Goal: Task Accomplishment & Management: Manage account settings

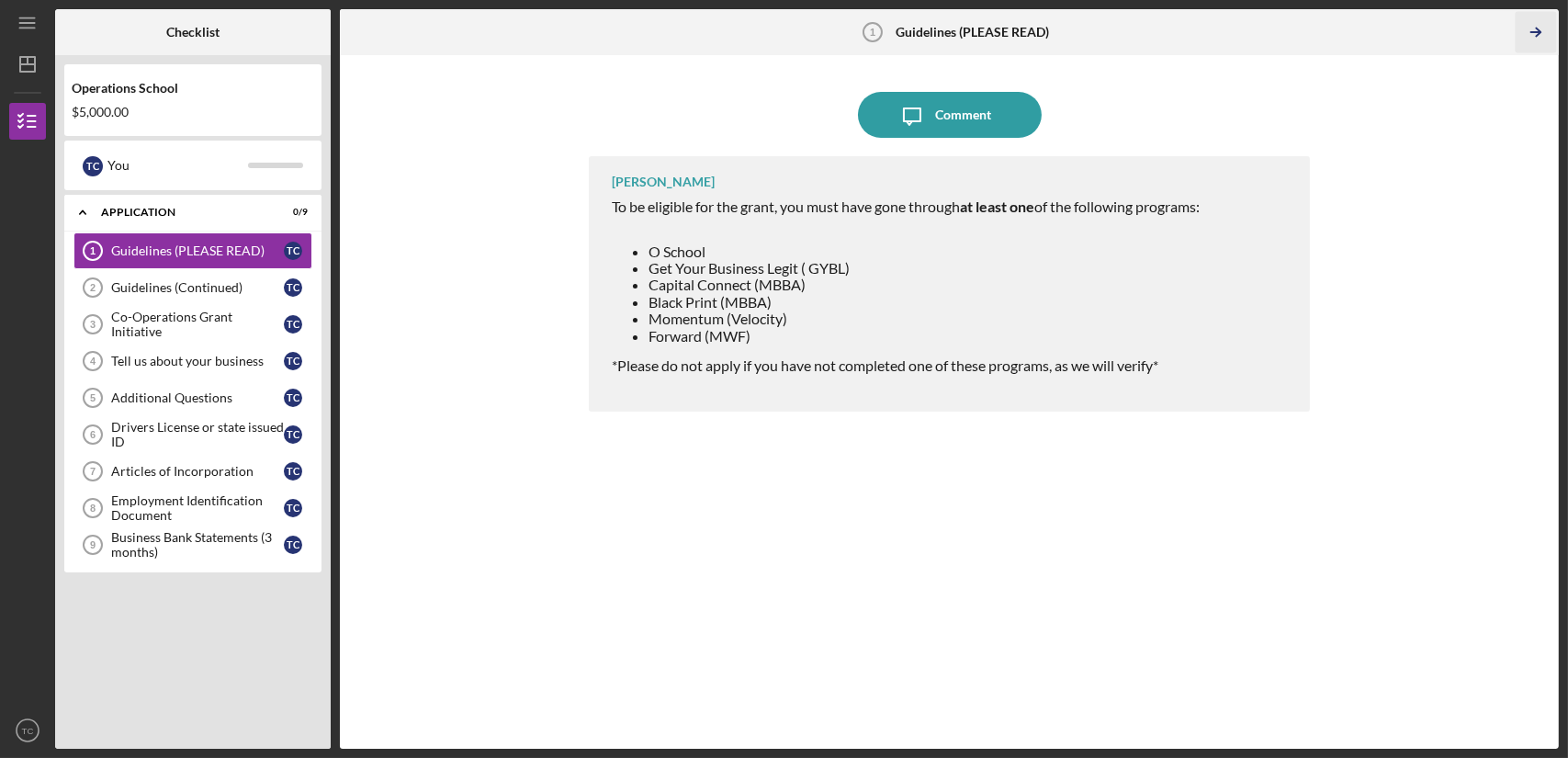
click at [1539, 30] on icon "Icon/Table Pagination Arrow" at bounding box center [1536, 33] width 42 height 42
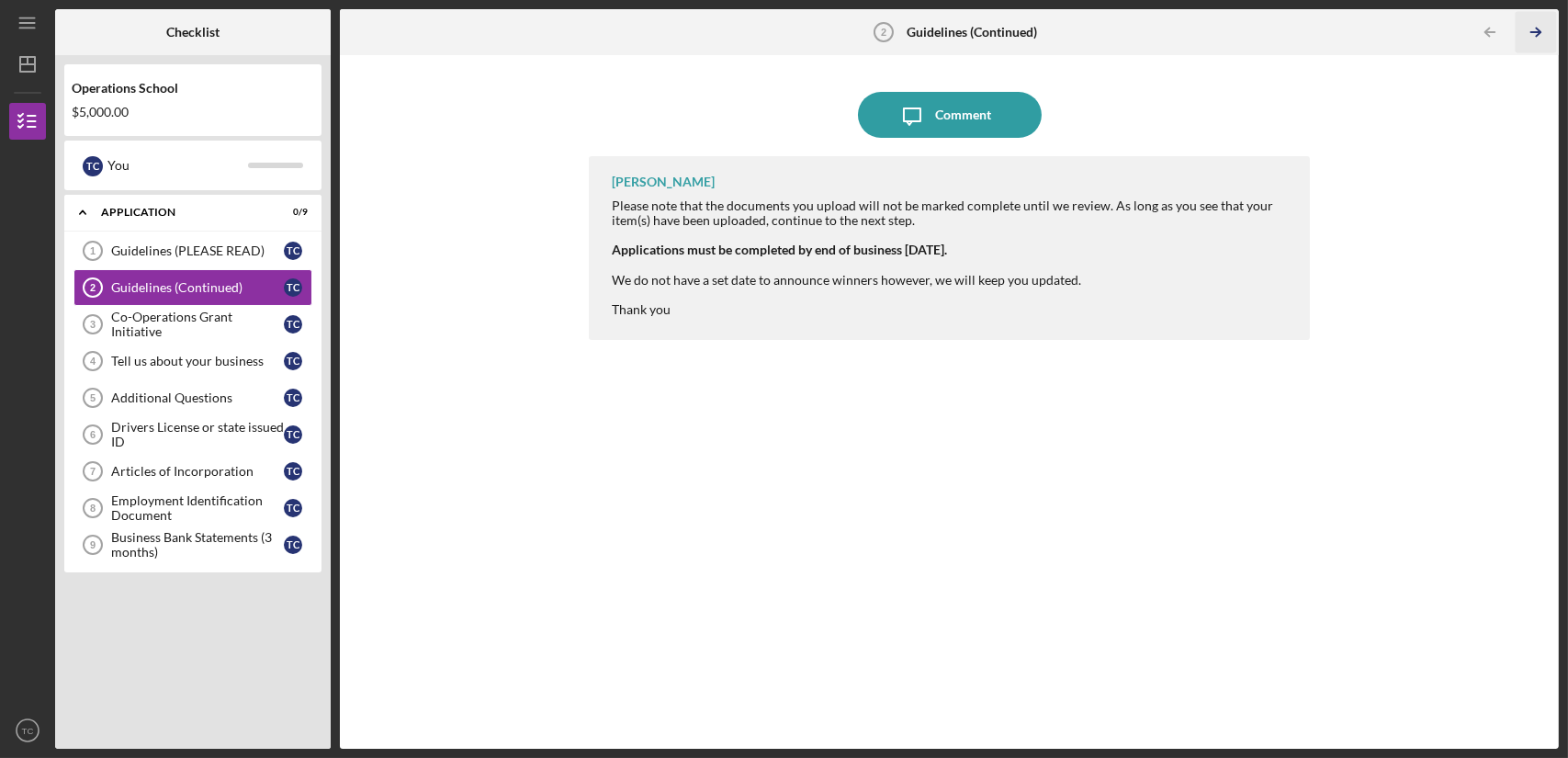
click at [1540, 30] on icon "Icon/Table Pagination Arrow" at bounding box center [1536, 33] width 42 height 42
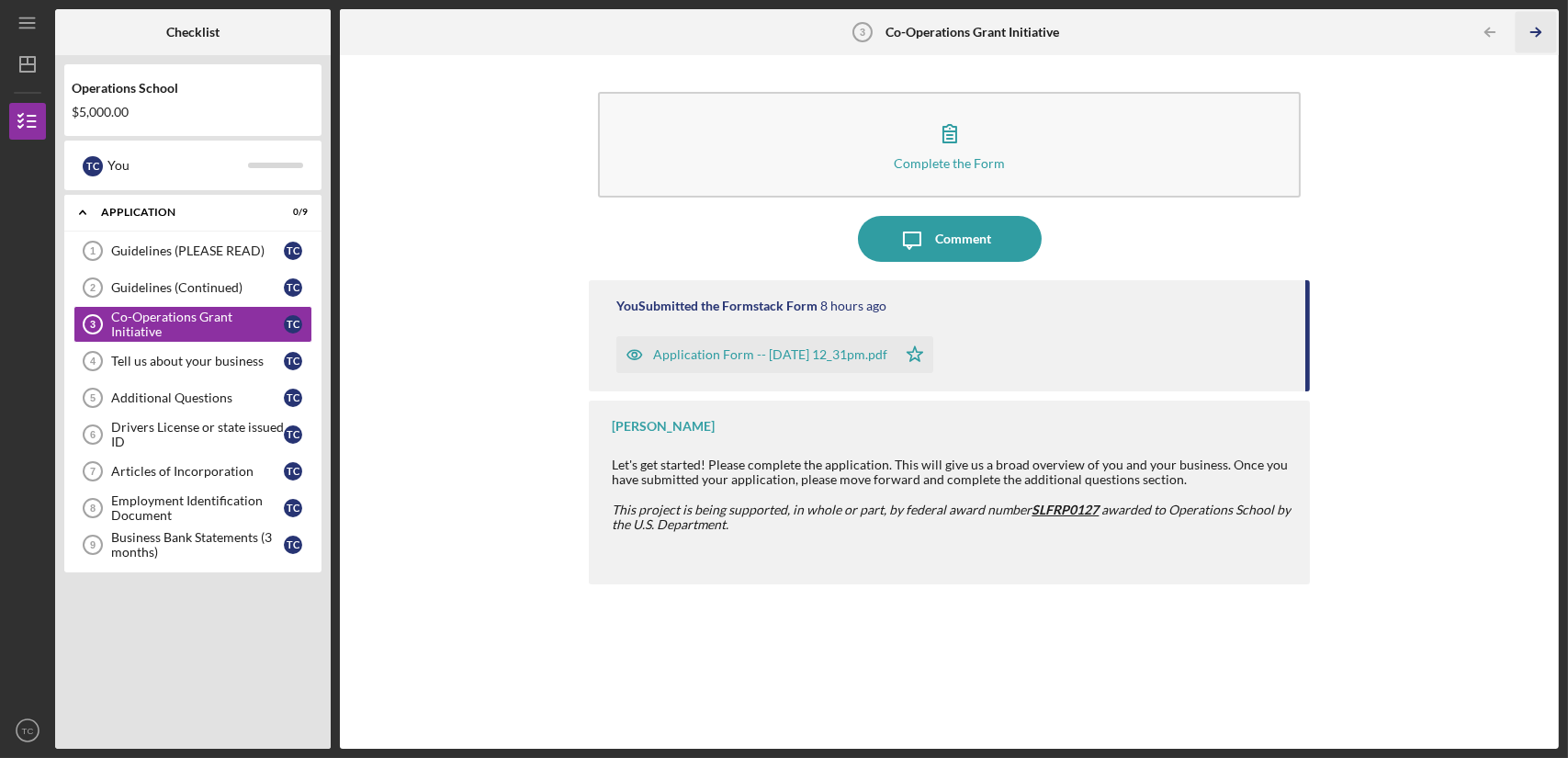
click at [1540, 30] on icon "Icon/Table Pagination Arrow" at bounding box center [1536, 33] width 42 height 42
